Goal: Transaction & Acquisition: Purchase product/service

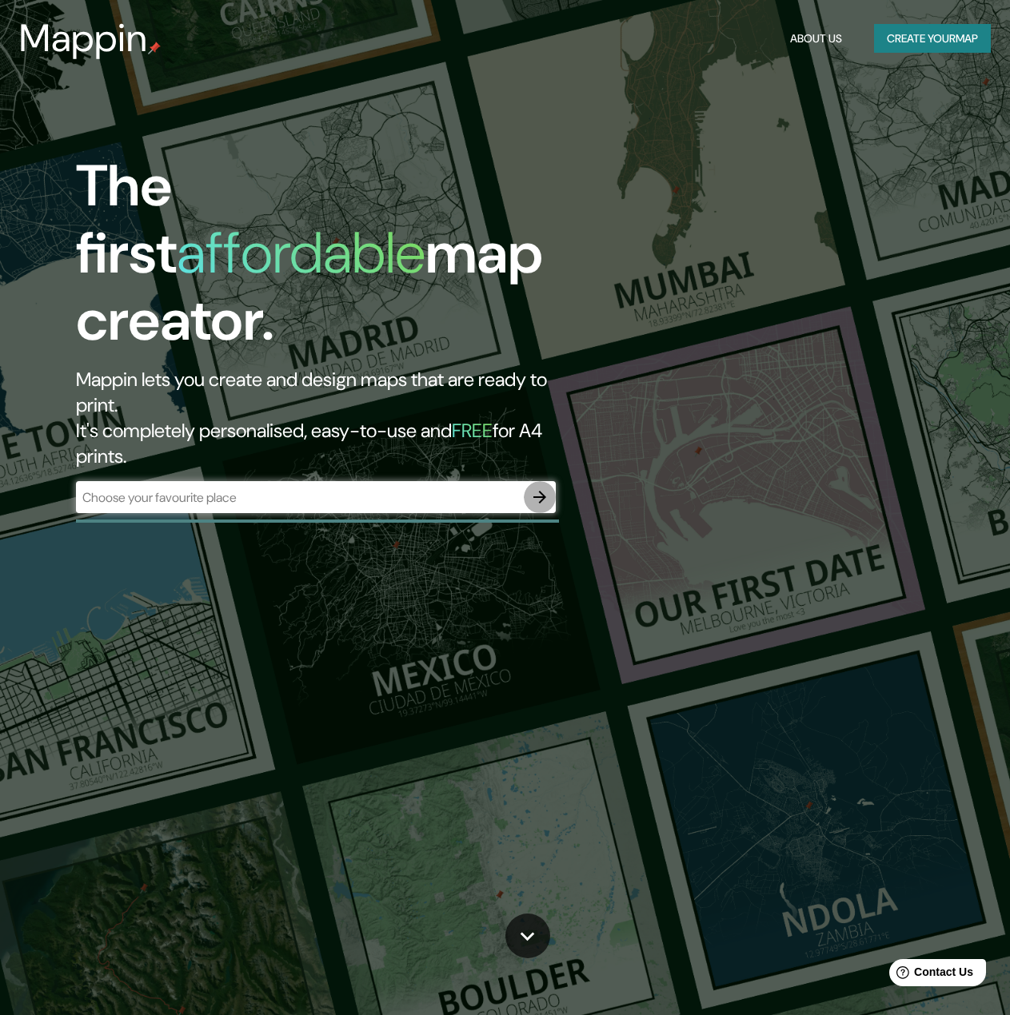
click at [535, 488] on icon "button" at bounding box center [539, 497] width 19 height 19
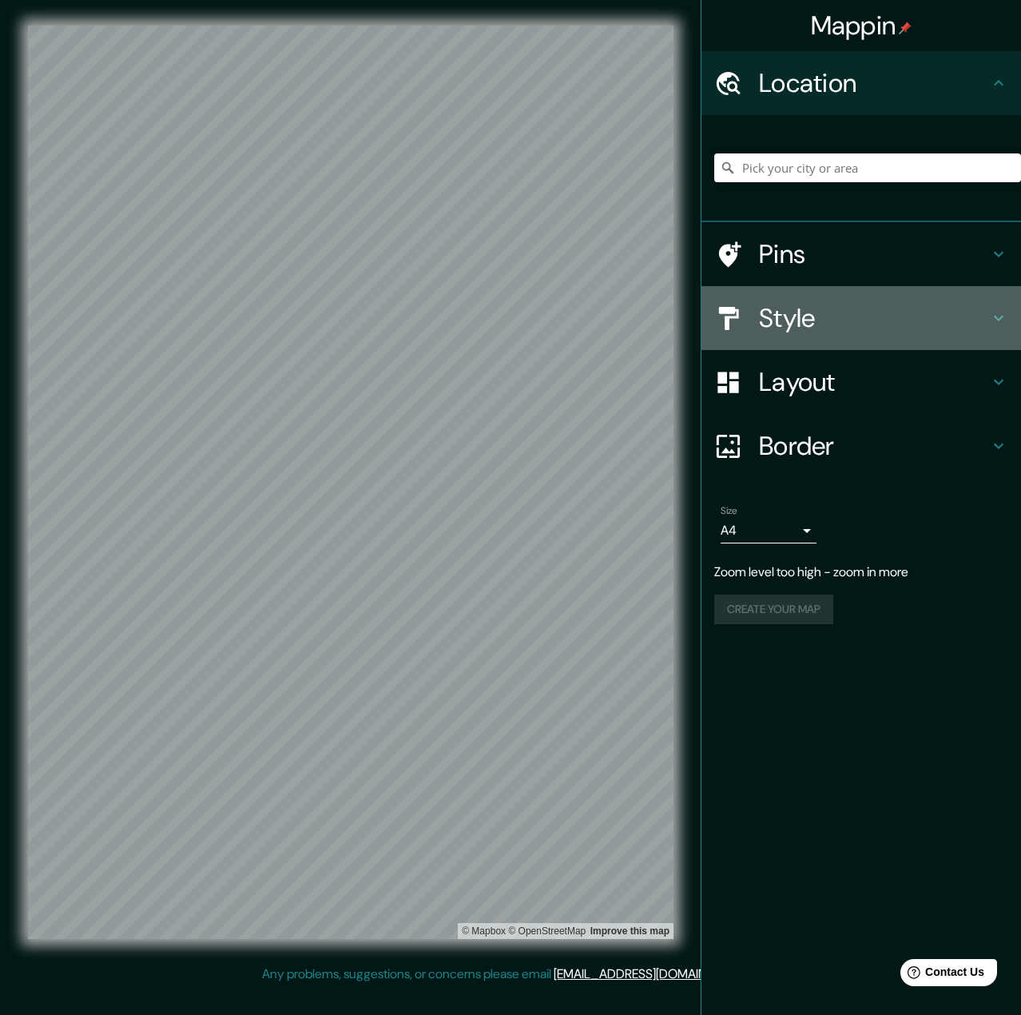
click at [834, 329] on h4 "Style" at bounding box center [874, 318] width 230 height 32
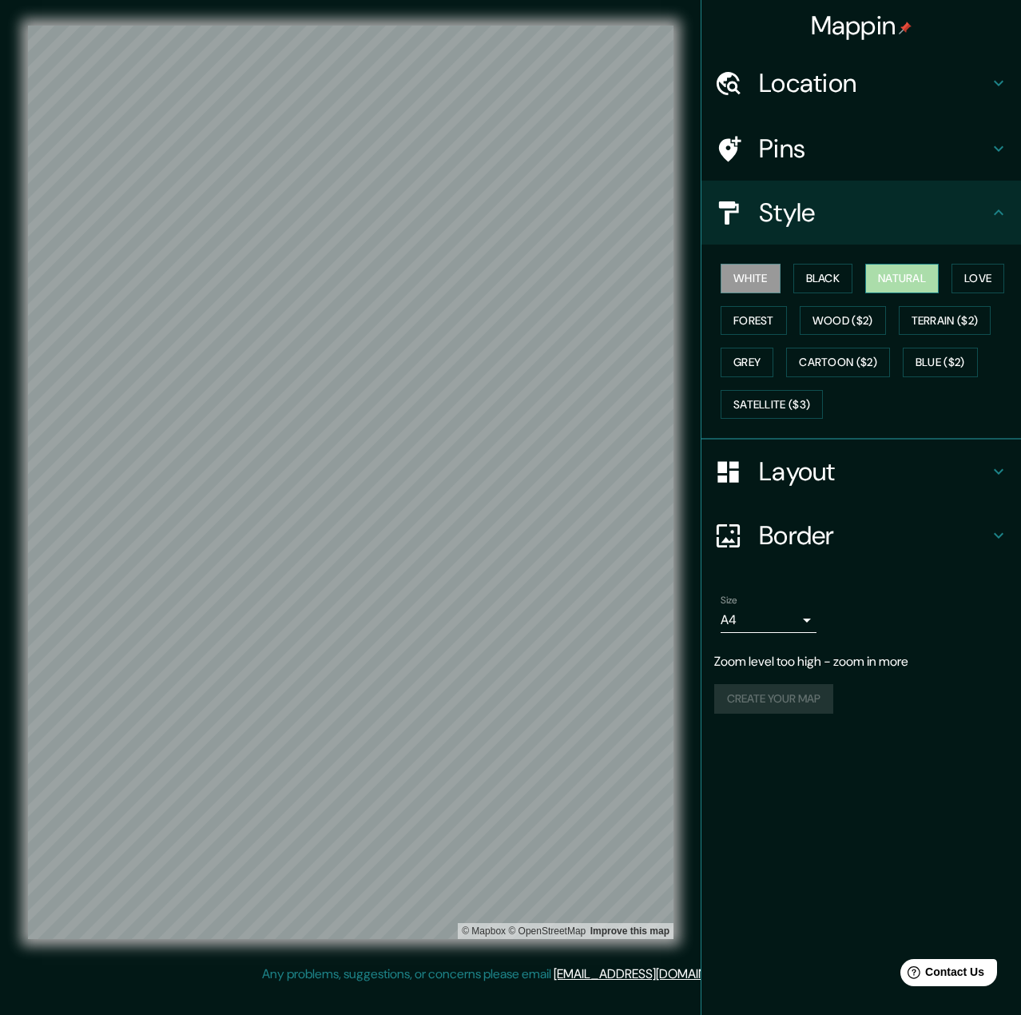
click at [930, 284] on button "Natural" at bounding box center [903, 279] width 74 height 30
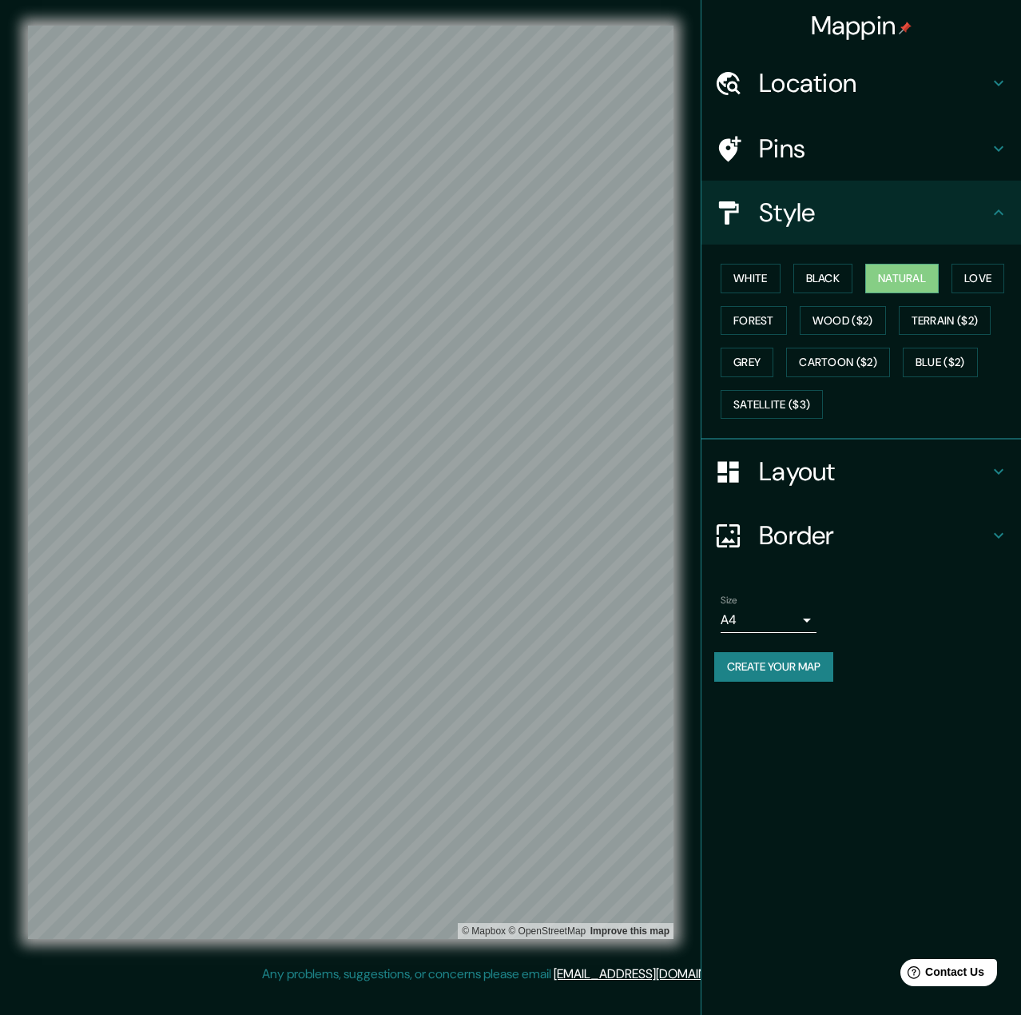
click at [806, 472] on h4 "Layout" at bounding box center [874, 472] width 230 height 32
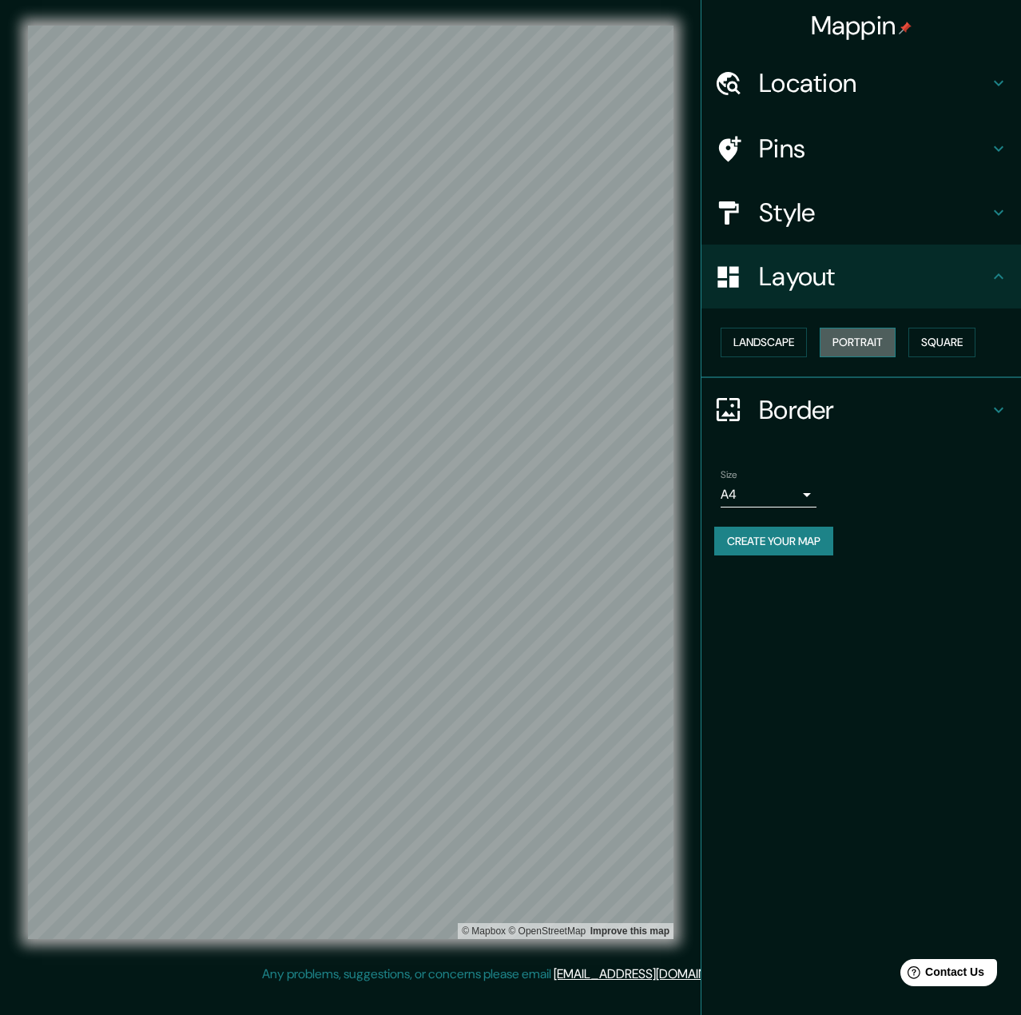
click at [865, 340] on button "Portrait" at bounding box center [858, 343] width 76 height 30
click at [777, 337] on button "Landscape" at bounding box center [764, 343] width 86 height 30
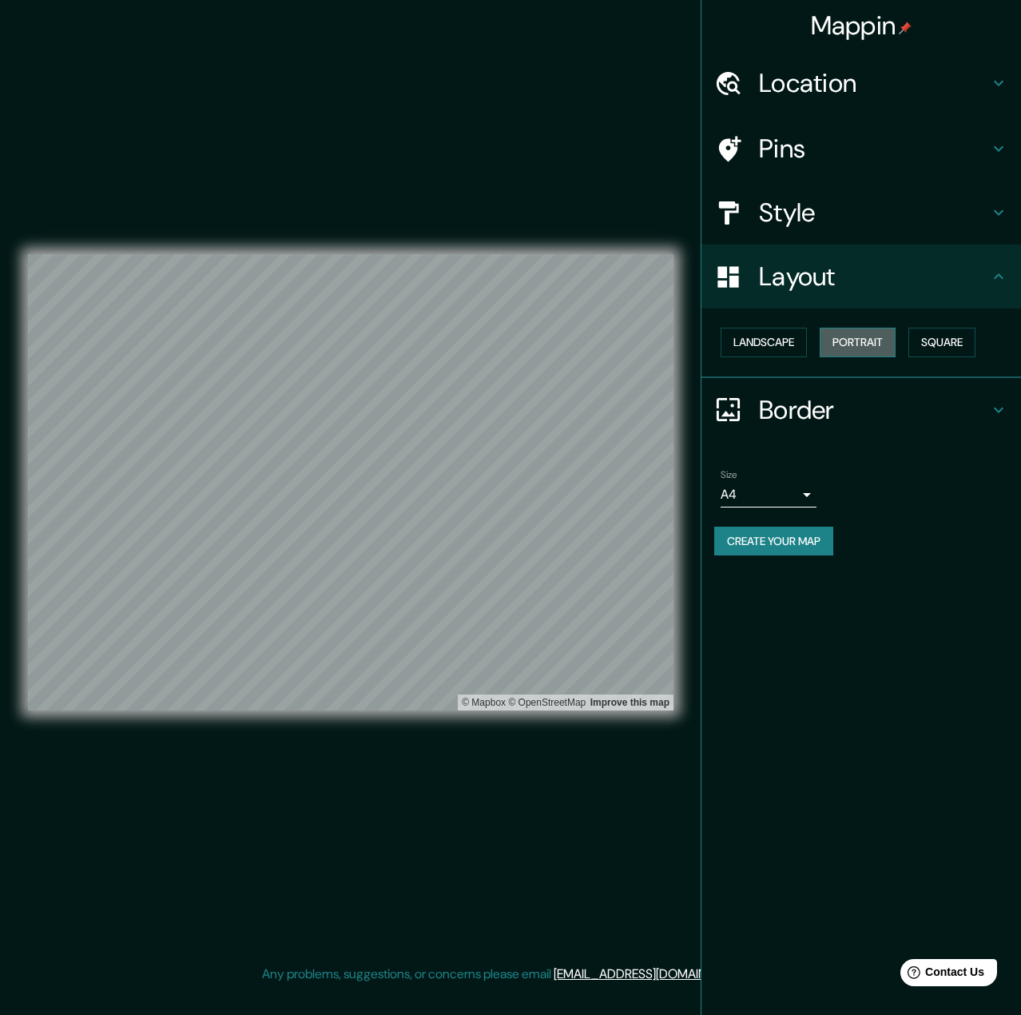
click at [860, 338] on button "Portrait" at bounding box center [858, 343] width 76 height 30
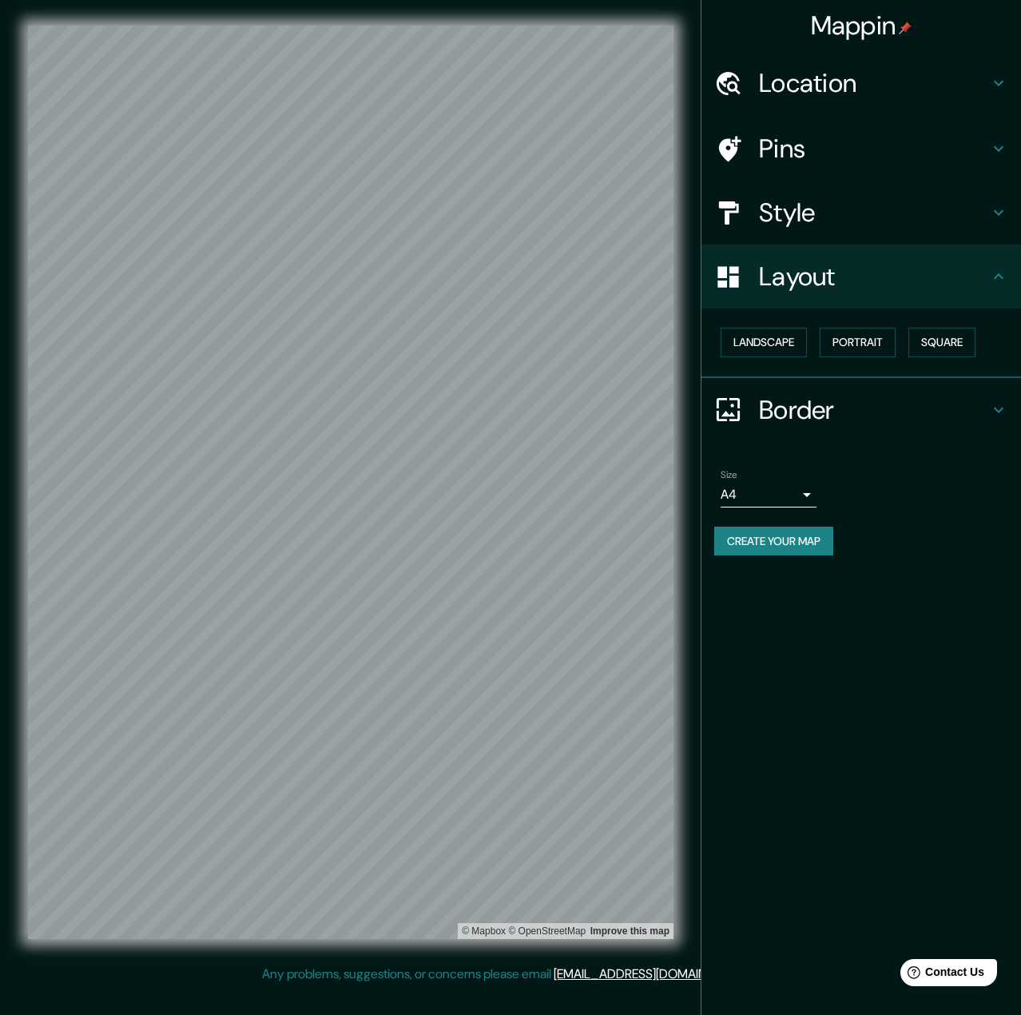
click at [817, 489] on div "Size A4 single" at bounding box center [862, 488] width 294 height 51
click at [808, 492] on body "Mappin Location Pins Style Layout Landscape Portrait Square Border Choose a bor…" at bounding box center [510, 507] width 1021 height 1015
click at [745, 554] on li "A3" at bounding box center [769, 557] width 96 height 29
type input "a4"
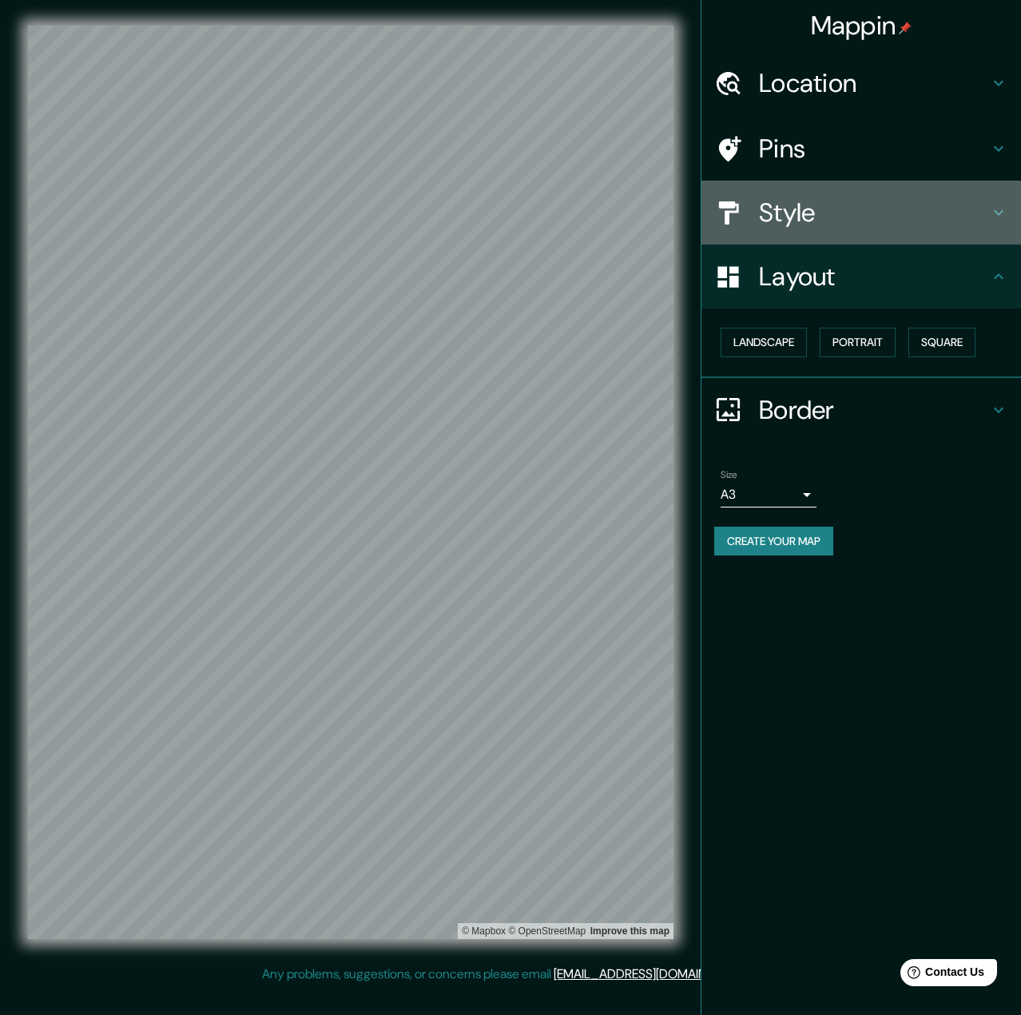
click at [913, 224] on h4 "Style" at bounding box center [874, 213] width 230 height 32
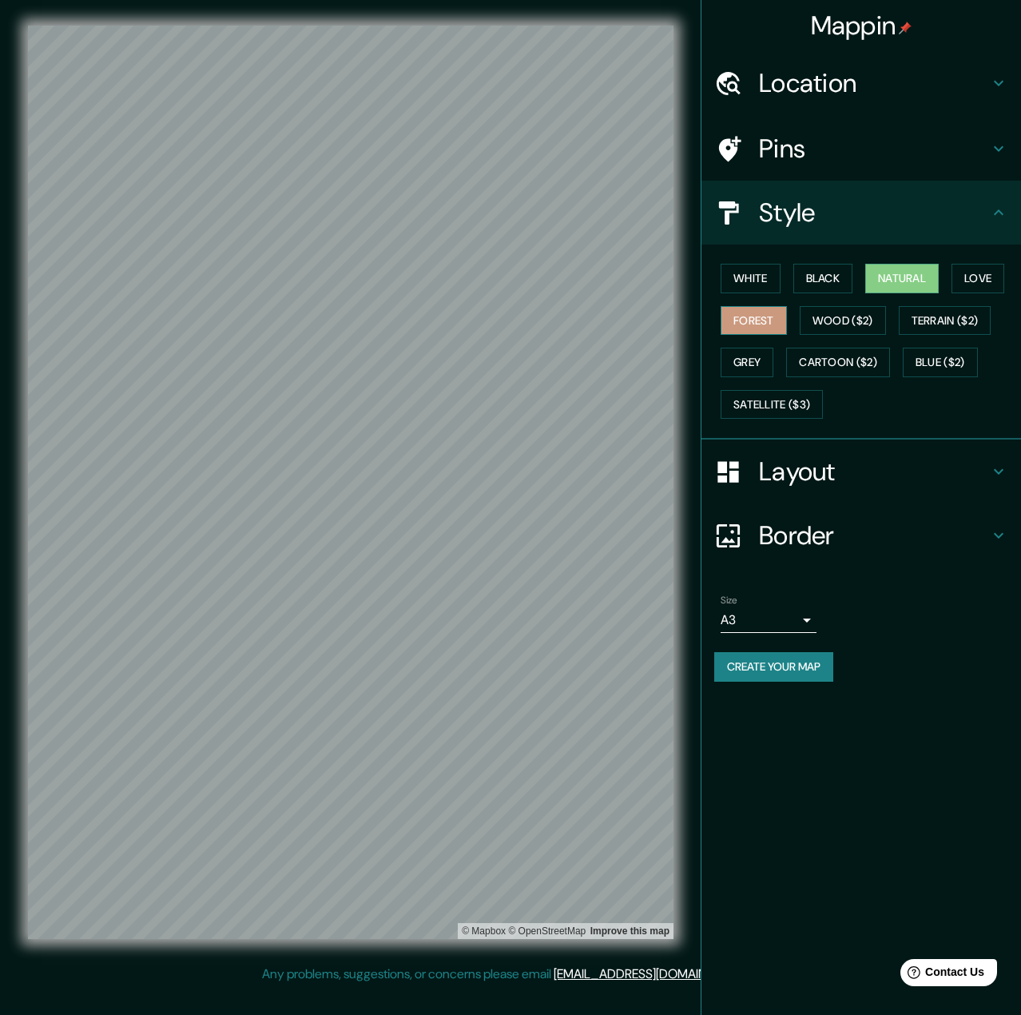
click at [773, 313] on button "Forest" at bounding box center [754, 321] width 66 height 30
click at [866, 321] on button "Wood ($2)" at bounding box center [843, 321] width 86 height 30
click at [903, 269] on button "Natural" at bounding box center [903, 279] width 74 height 30
click at [767, 355] on button "Grey" at bounding box center [747, 363] width 53 height 30
click at [825, 277] on button "Black" at bounding box center [824, 279] width 60 height 30
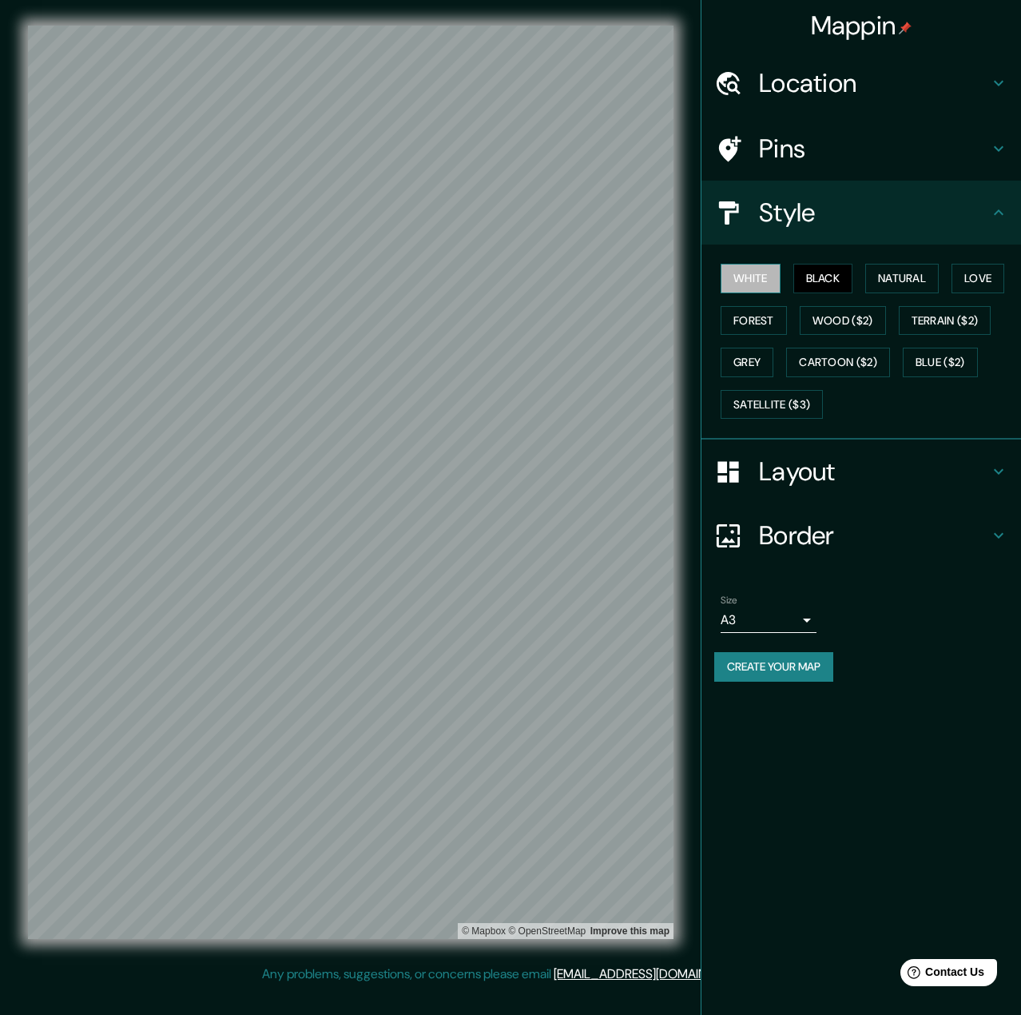
click at [771, 277] on button "White" at bounding box center [751, 279] width 60 height 30
click at [974, 281] on button "Love" at bounding box center [978, 279] width 53 height 30
click at [913, 282] on button "Natural" at bounding box center [903, 279] width 74 height 30
